Goal: Information Seeking & Learning: Learn about a topic

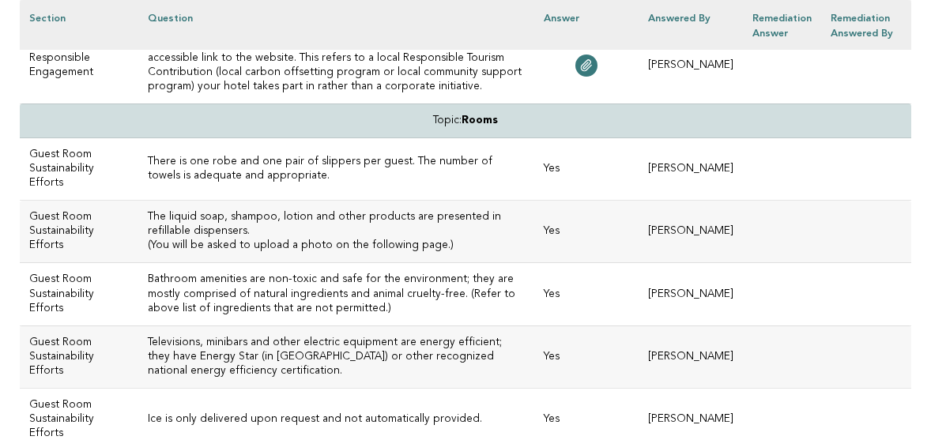
scroll to position [5181, 0]
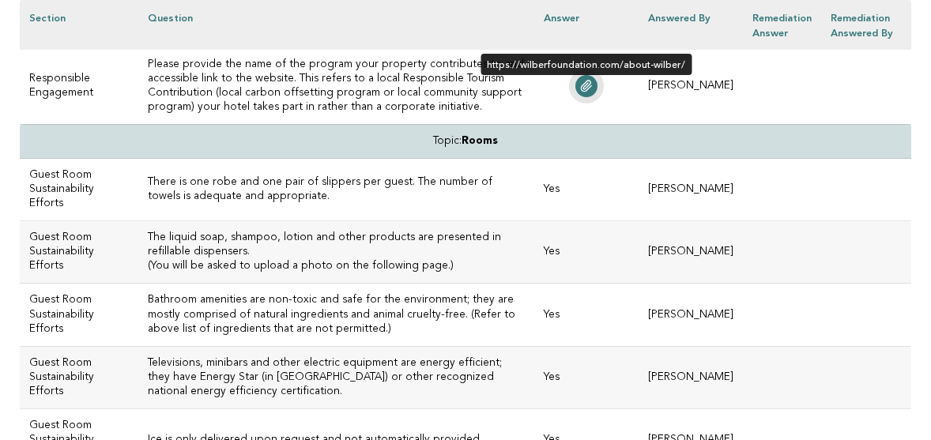
click at [593, 92] on icon at bounding box center [586, 86] width 13 height 13
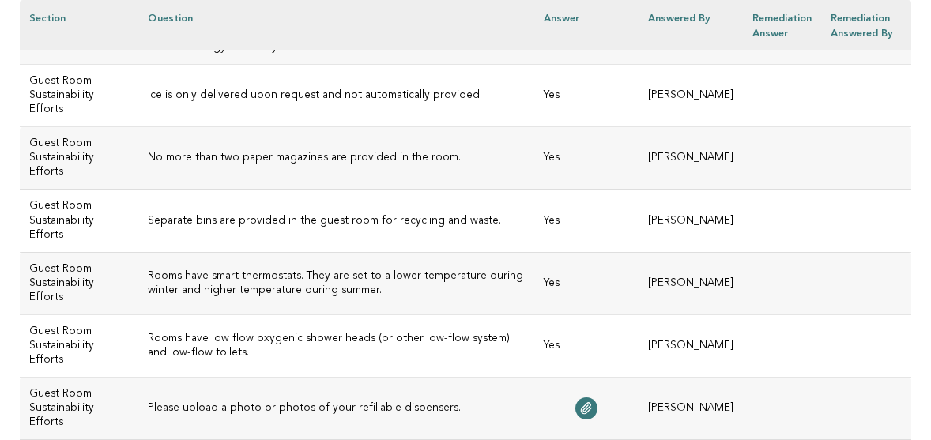
scroll to position [5525, 0]
drag, startPoint x: 190, startPoint y: 87, endPoint x: 121, endPoint y: 80, distance: 69.1
copy h3 "The liquid soap, shampoo, lotion and other products are presented in refillable…"
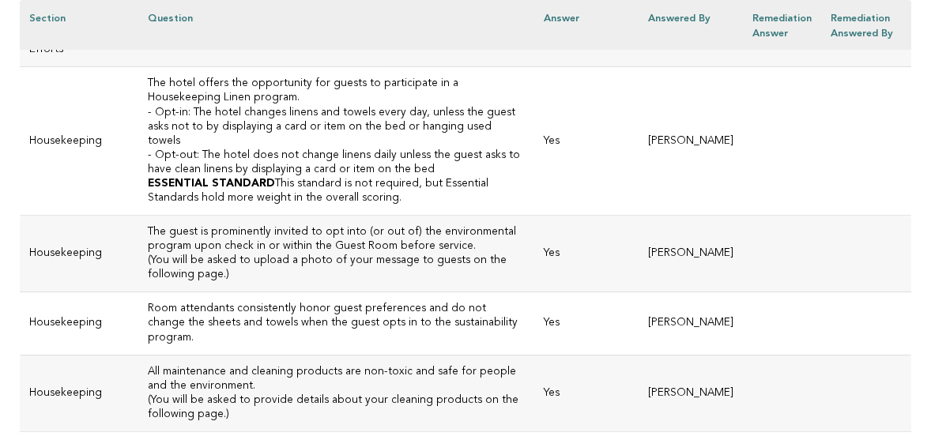
scroll to position [5930, 0]
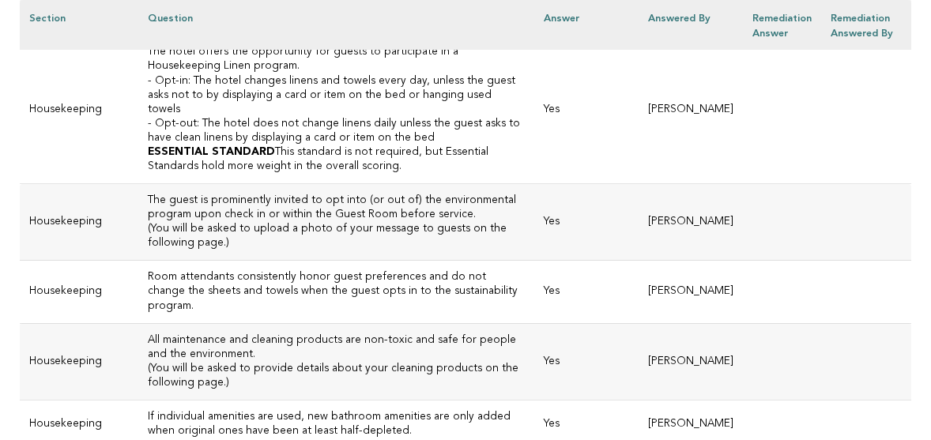
click at [593, 10] on icon at bounding box center [586, 4] width 13 height 13
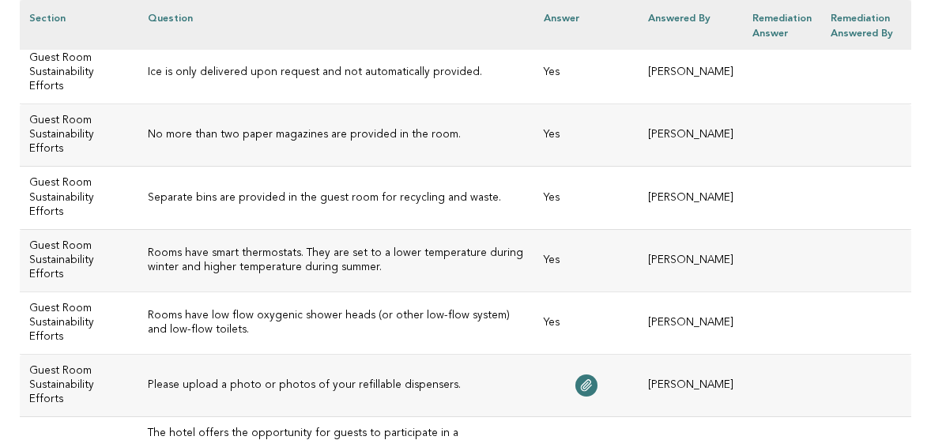
scroll to position [5540, 0]
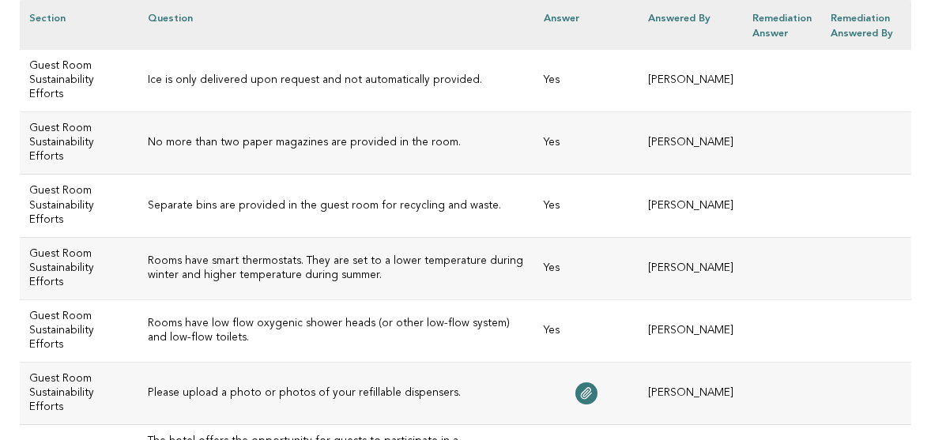
copy h3 "The liquid soap, shampoo, lotion and other products are presented in refillable…"
click at [425, 40] on h3 "Televisions, minibars and other electric equipment are energy efficient; they h…" at bounding box center [336, 18] width 377 height 43
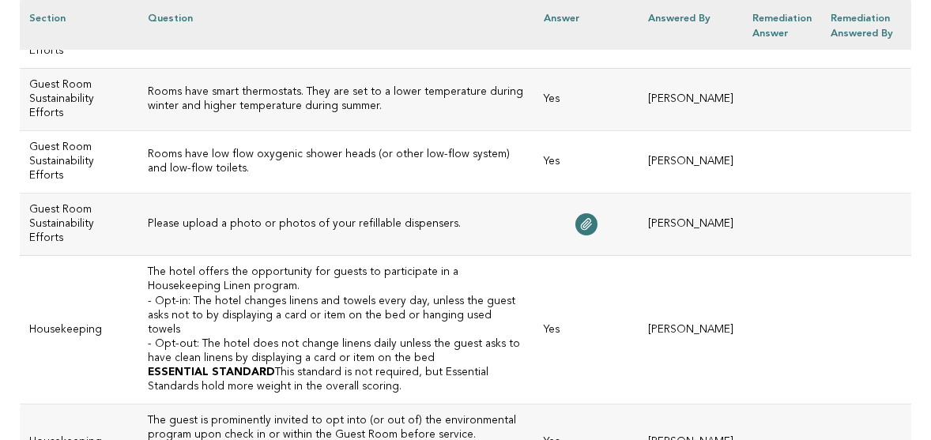
scroll to position [5713, 0]
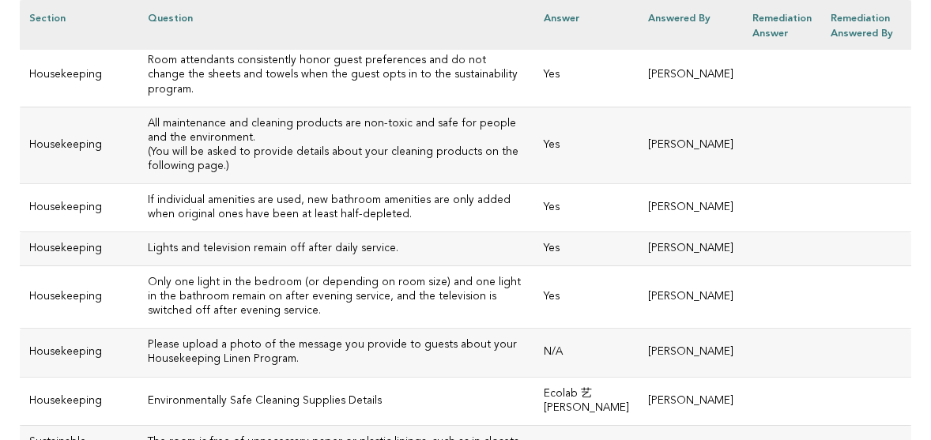
scroll to position [6165, 0]
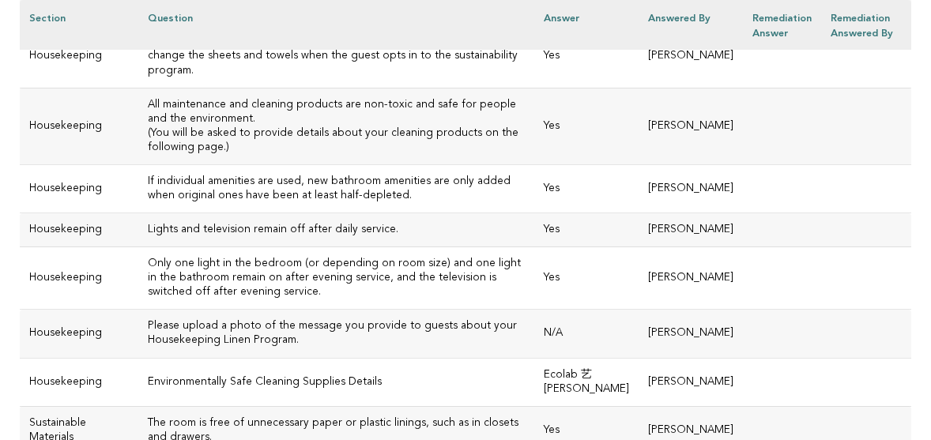
click at [462, 77] on h3 "Room attendants consistently honor guest preferences and do not change the shee…" at bounding box center [336, 56] width 377 height 43
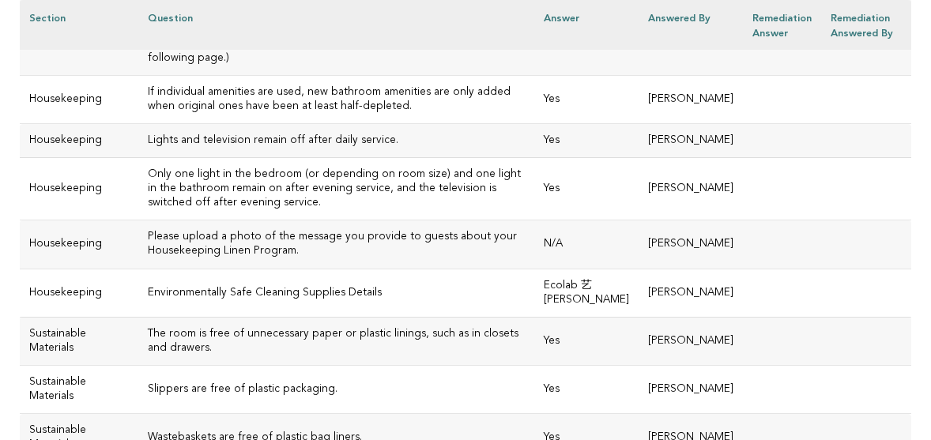
scroll to position [6256, 0]
click at [309, 64] on p "(You will be asked to provide details about your cleaning products on the follo…" at bounding box center [336, 50] width 377 height 28
click at [403, 74] on td "All maintenance and cleaning products are non-toxic and safe for people and the…" at bounding box center [336, 35] width 396 height 77
click at [321, 112] on h3 "If individual amenities are used, new bathroom amenities are only added when or…" at bounding box center [336, 98] width 377 height 28
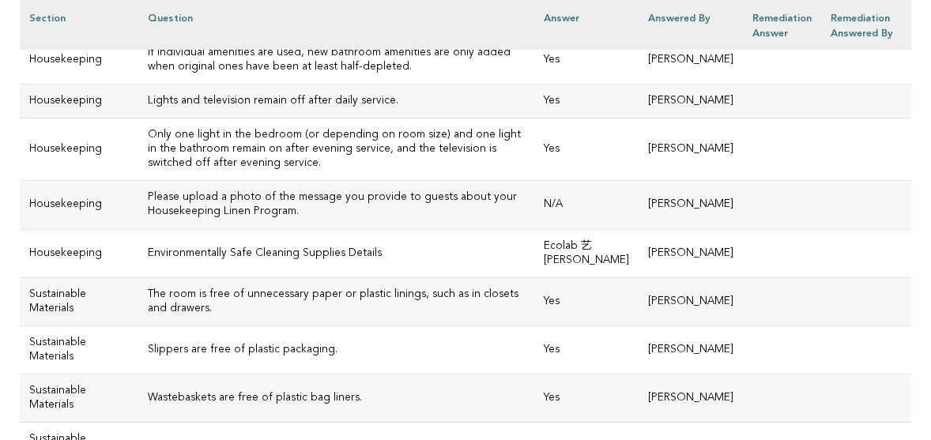
scroll to position [6306, 0]
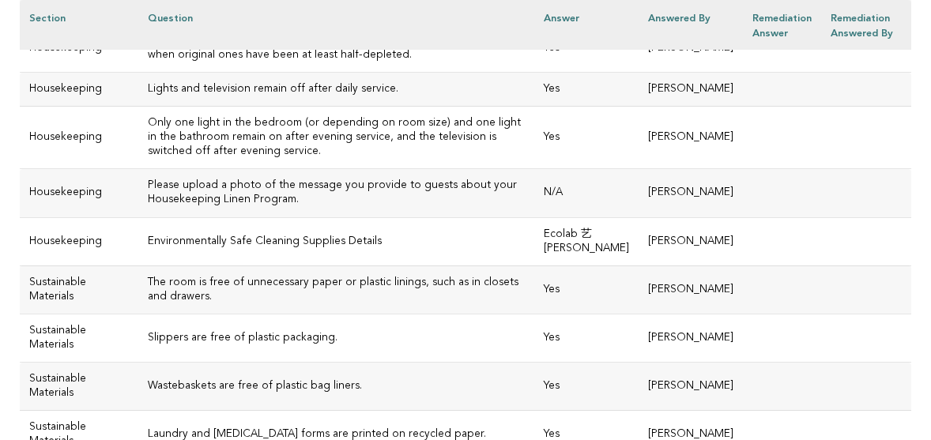
click at [369, 96] on h3 "Lights and television remain off after daily service." at bounding box center [336, 89] width 377 height 14
click at [525, 159] on h3 "Only one light in the bedroom (or depending on room size) and one light in the …" at bounding box center [336, 137] width 377 height 43
click at [226, 207] on h3 "Please upload a photo of the message you provide to guests about your Housekeep…" at bounding box center [336, 193] width 377 height 28
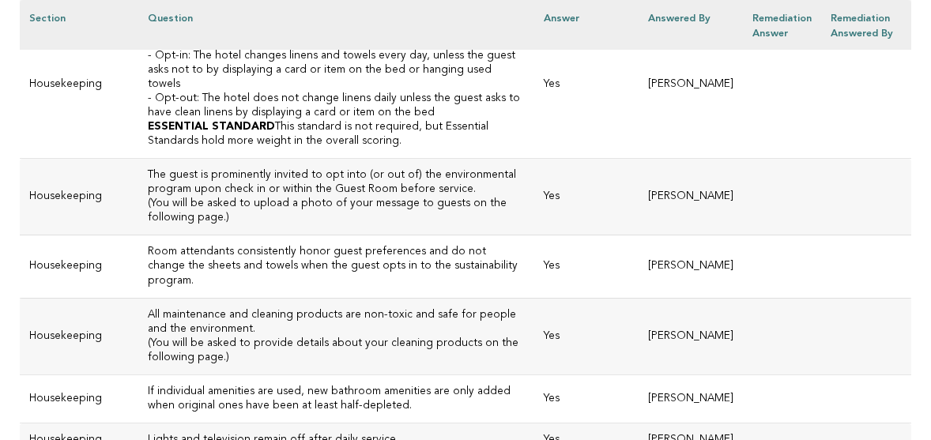
scroll to position [5975, 0]
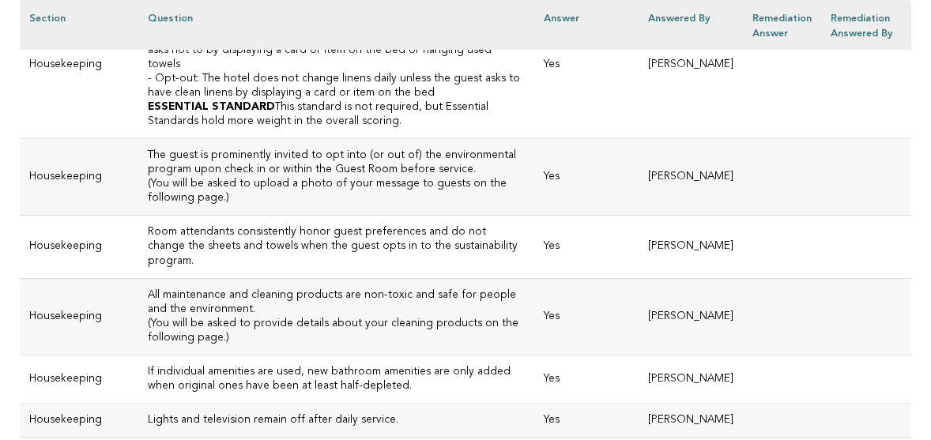
drag, startPoint x: 182, startPoint y: 201, endPoint x: 119, endPoint y: 184, distance: 65.4
click at [138, 139] on td "The hotel offers the opportunity for guests to participate in a Housekeeping Li…" at bounding box center [336, 65] width 396 height 149
copy h3 "The hotel offers the opportunity for guests to participate in a Housekeeping Li…"
click at [264, 129] on p "ESSENTIAL STANDARD This standard is not required, but Essential Standards hold …" at bounding box center [336, 114] width 377 height 28
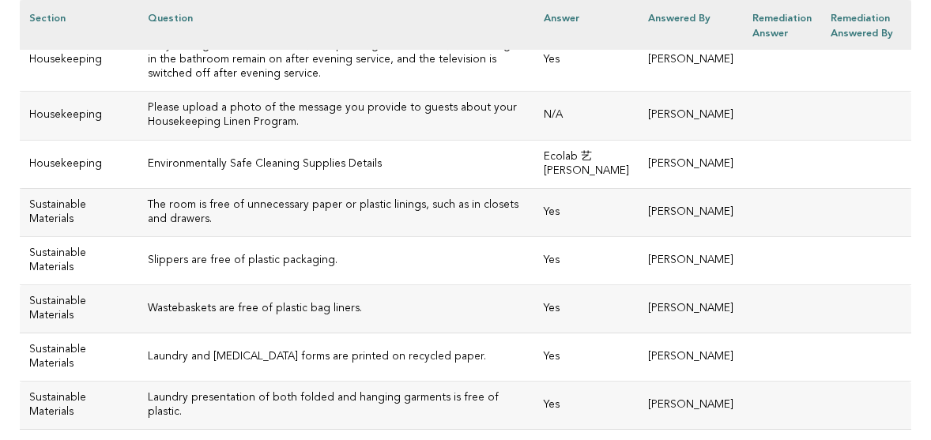
scroll to position [6393, 0]
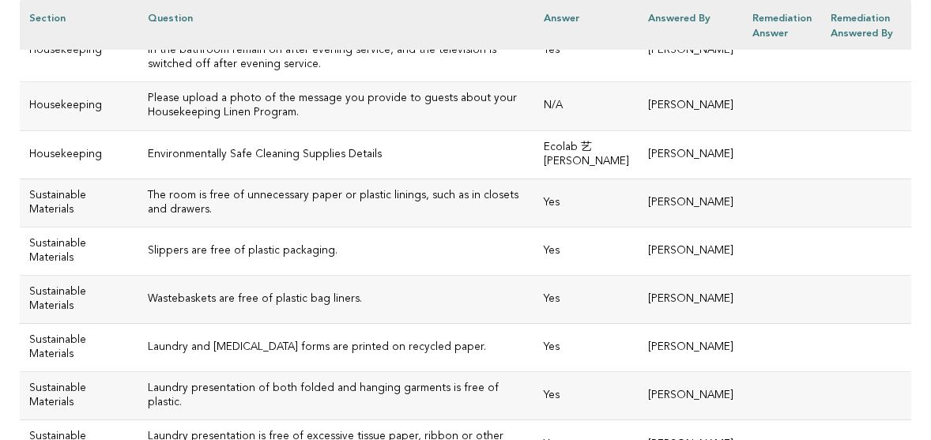
click at [371, 162] on p "Environmentally Safe Cleaning Supplies Details" at bounding box center [336, 155] width 377 height 14
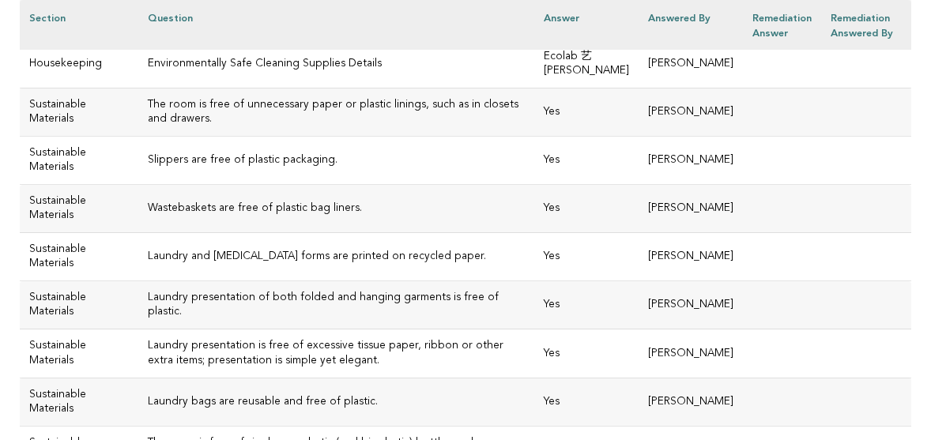
scroll to position [6495, 0]
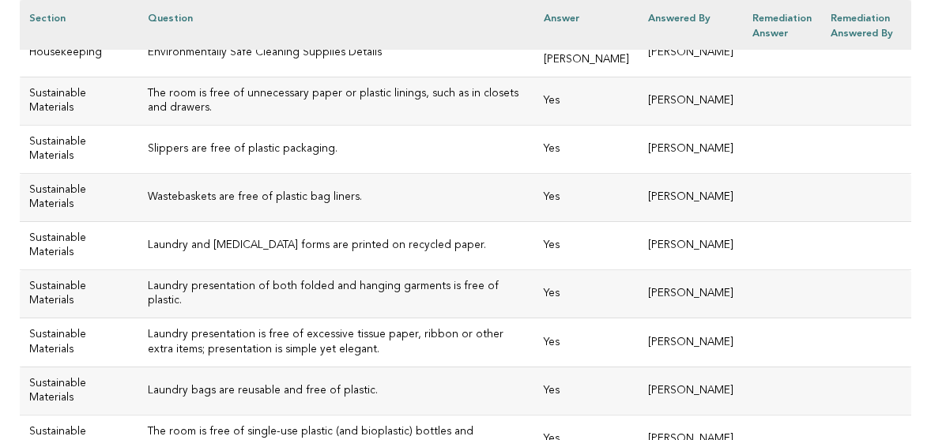
click at [337, 115] on h3 "The room is free of unnecessary paper or plastic linings, such as in closets an…" at bounding box center [336, 101] width 377 height 28
click at [339, 173] on td "Slippers are free of plastic packaging." at bounding box center [336, 149] width 396 height 48
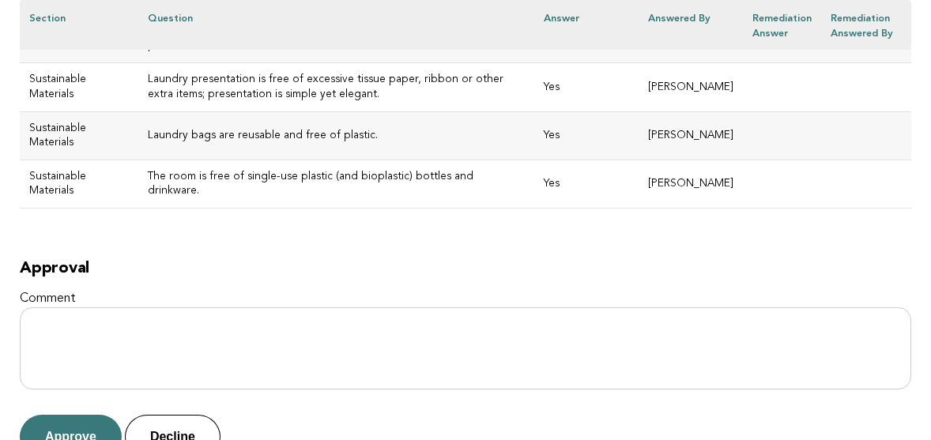
scroll to position [6751, 0]
click at [337, 142] on h3 "Laundry bags are reusable and free of plastic." at bounding box center [336, 135] width 377 height 14
drag, startPoint x: 343, startPoint y: 229, endPoint x: 124, endPoint y: 231, distance: 218.9
click at [138, 159] on td "Laundry bags are reusable and free of plastic." at bounding box center [336, 135] width 396 height 48
copy h3 "Laundry bags are reusable and free of plastic."
